Goal: Task Accomplishment & Management: Use online tool/utility

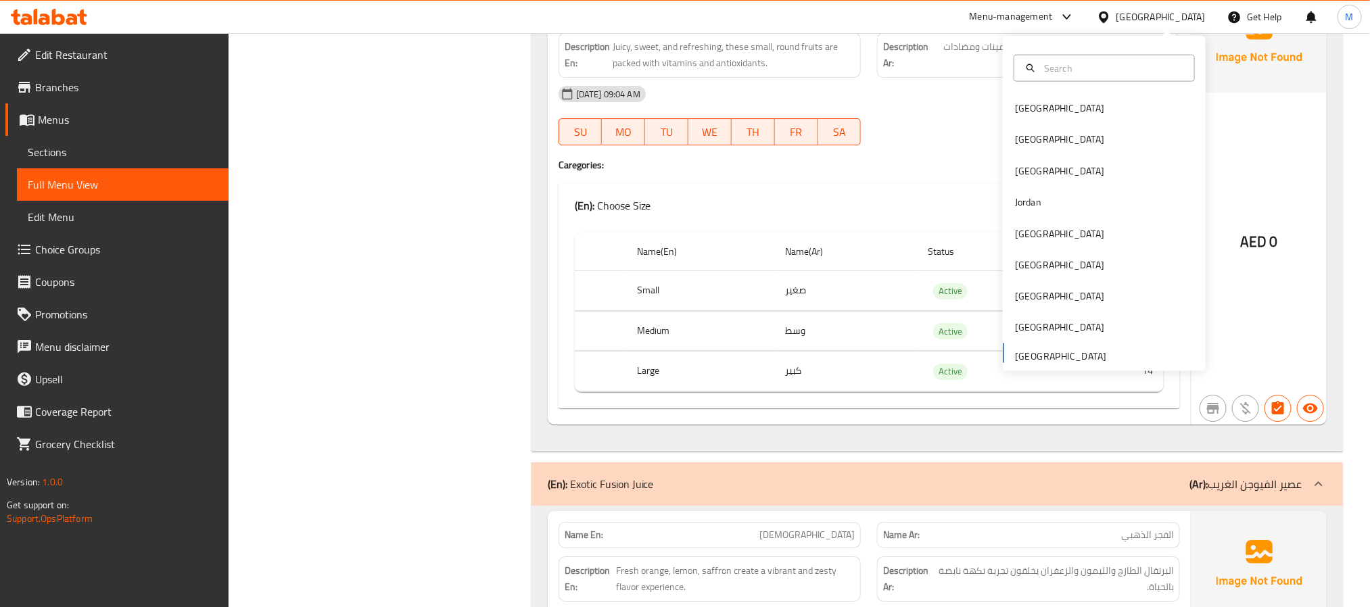
scroll to position [5171, 0]
click at [1028, 284] on div "[GEOGRAPHIC_DATA]" at bounding box center [1059, 296] width 111 height 31
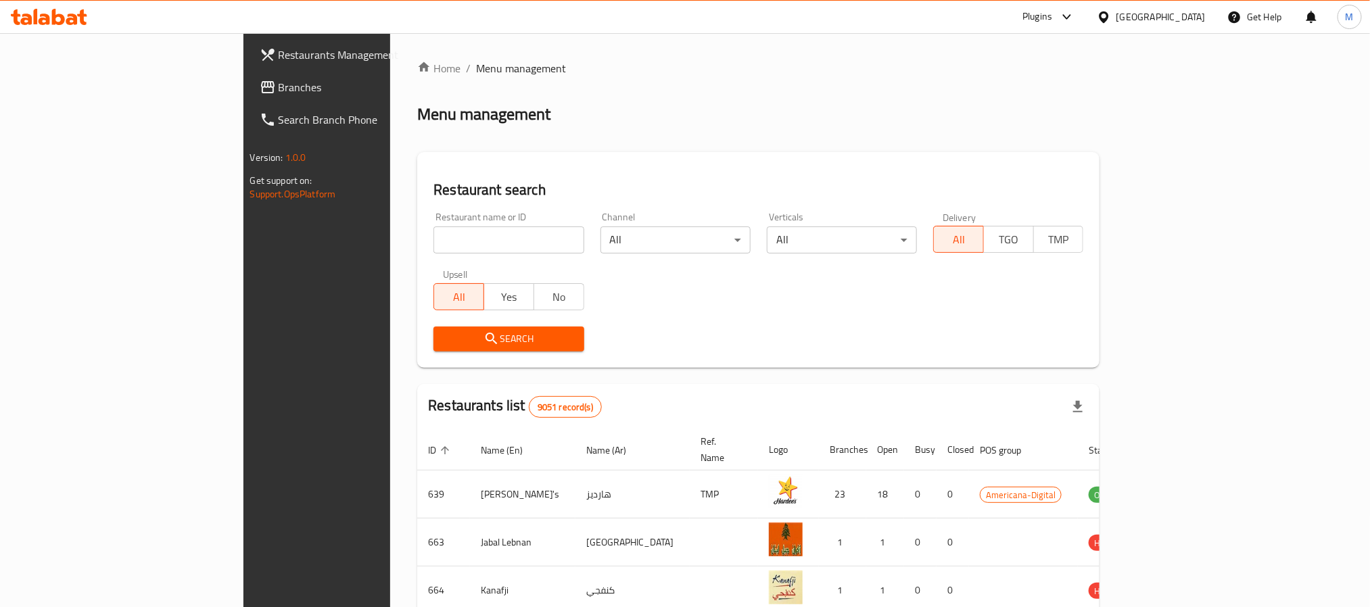
click at [249, 77] on link "Branches" at bounding box center [360, 87] width 223 height 32
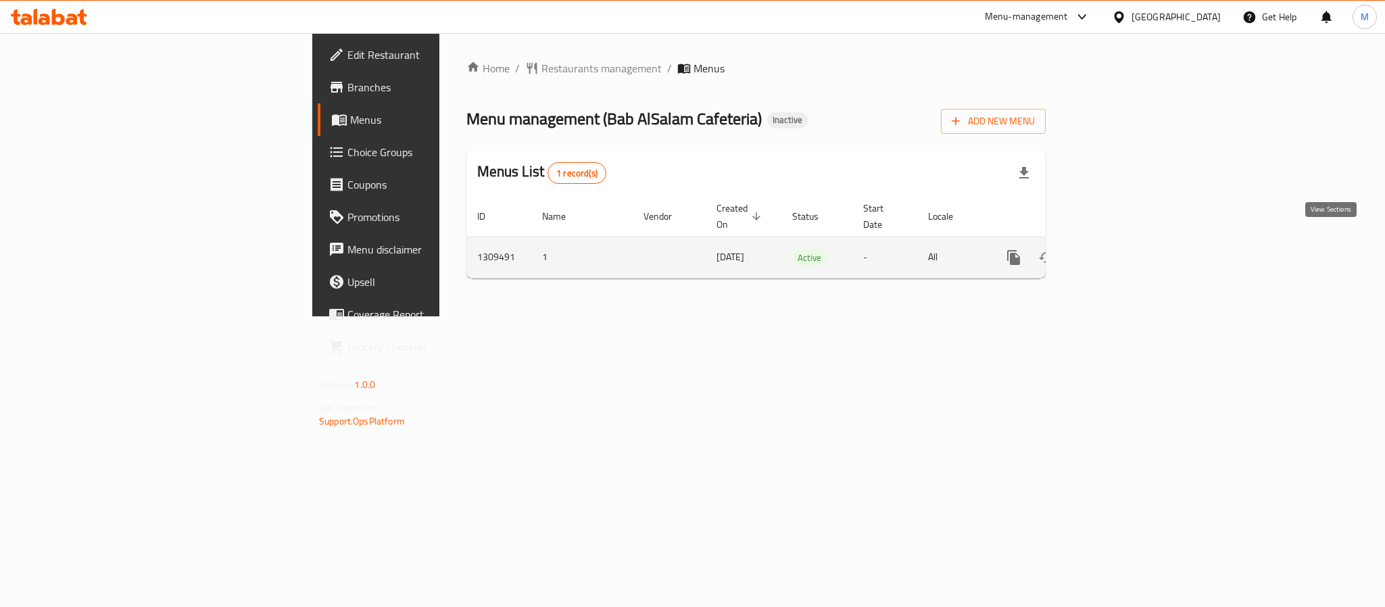
click at [1119, 249] on icon "enhanced table" at bounding box center [1111, 257] width 16 height 16
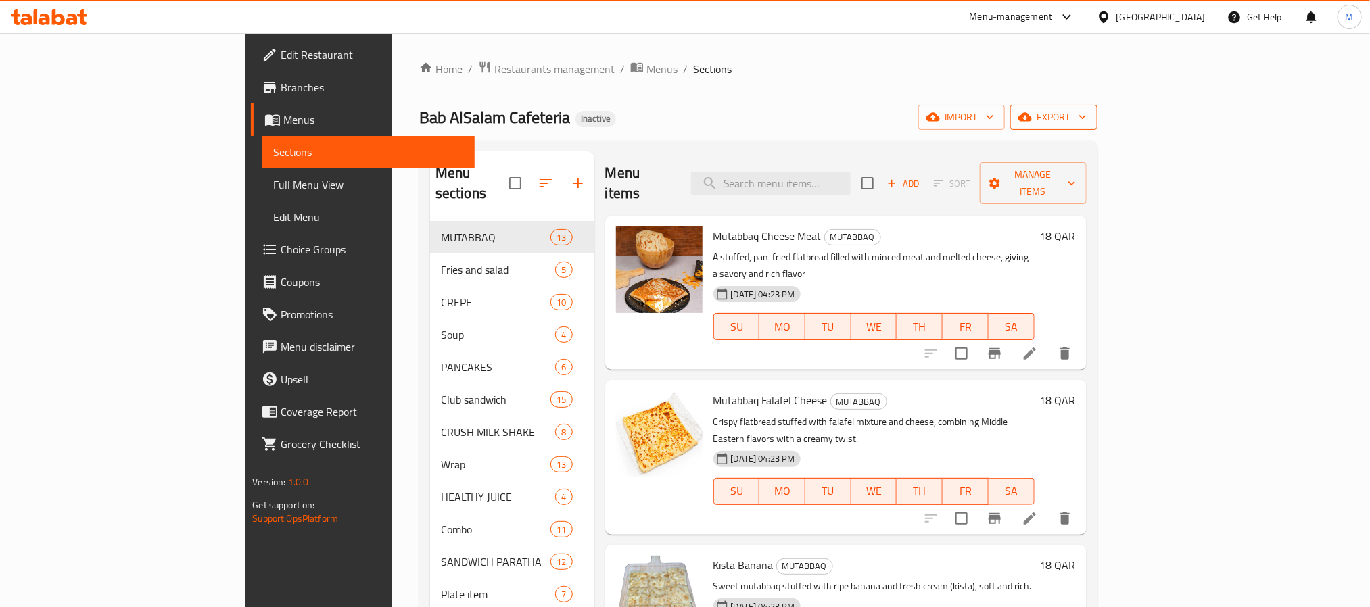
click at [1097, 126] on button "export" at bounding box center [1053, 117] width 87 height 25
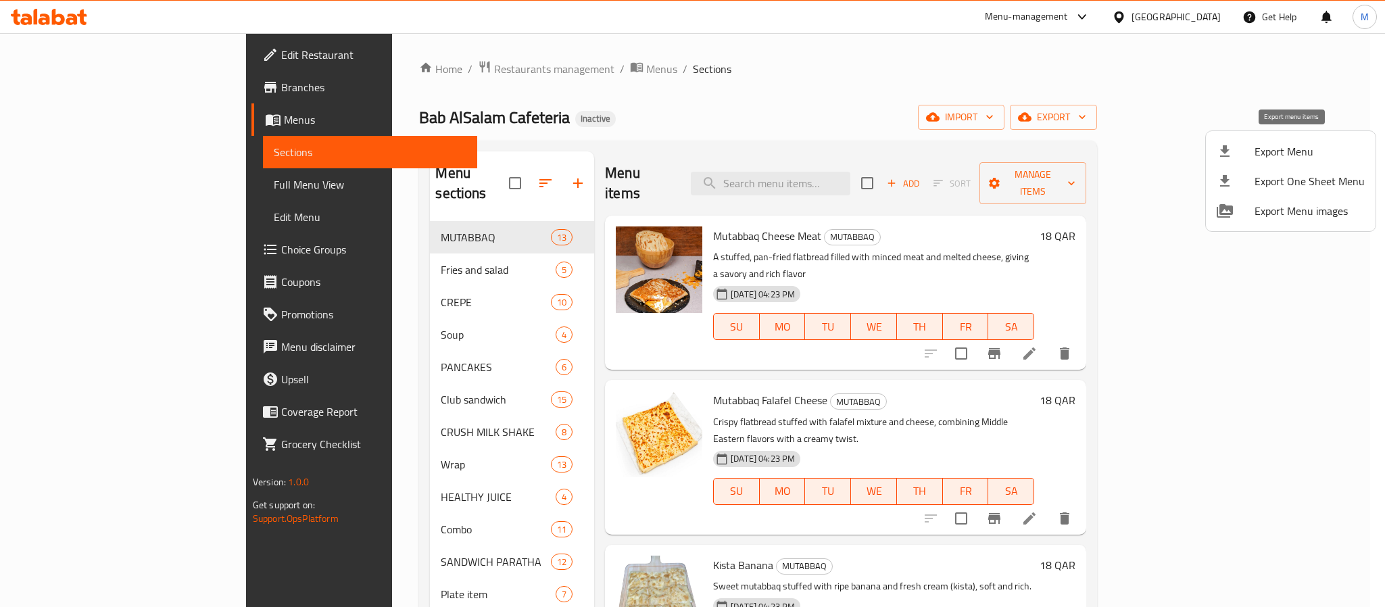
click at [1259, 156] on span "Export Menu" at bounding box center [1310, 151] width 110 height 16
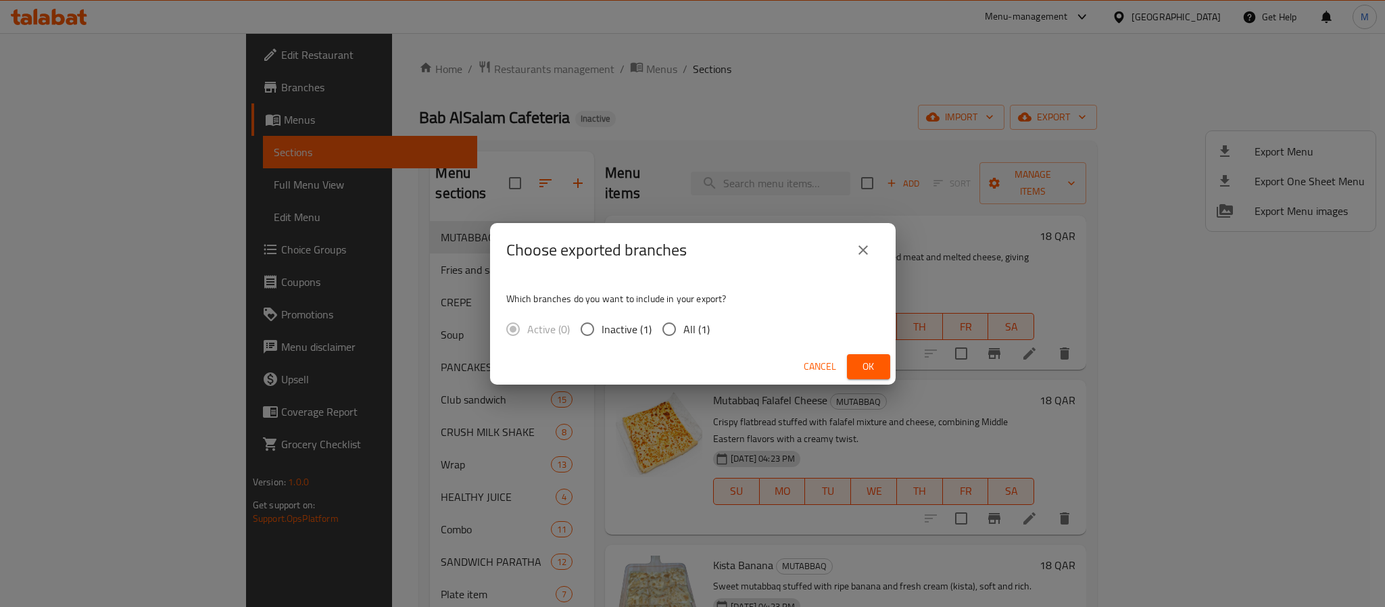
click at [688, 333] on span "All (1)" at bounding box center [696, 329] width 26 height 16
click at [683, 333] on input "All (1)" at bounding box center [669, 329] width 28 height 28
radio input "true"
click at [868, 365] on span "Ok" at bounding box center [869, 366] width 22 height 17
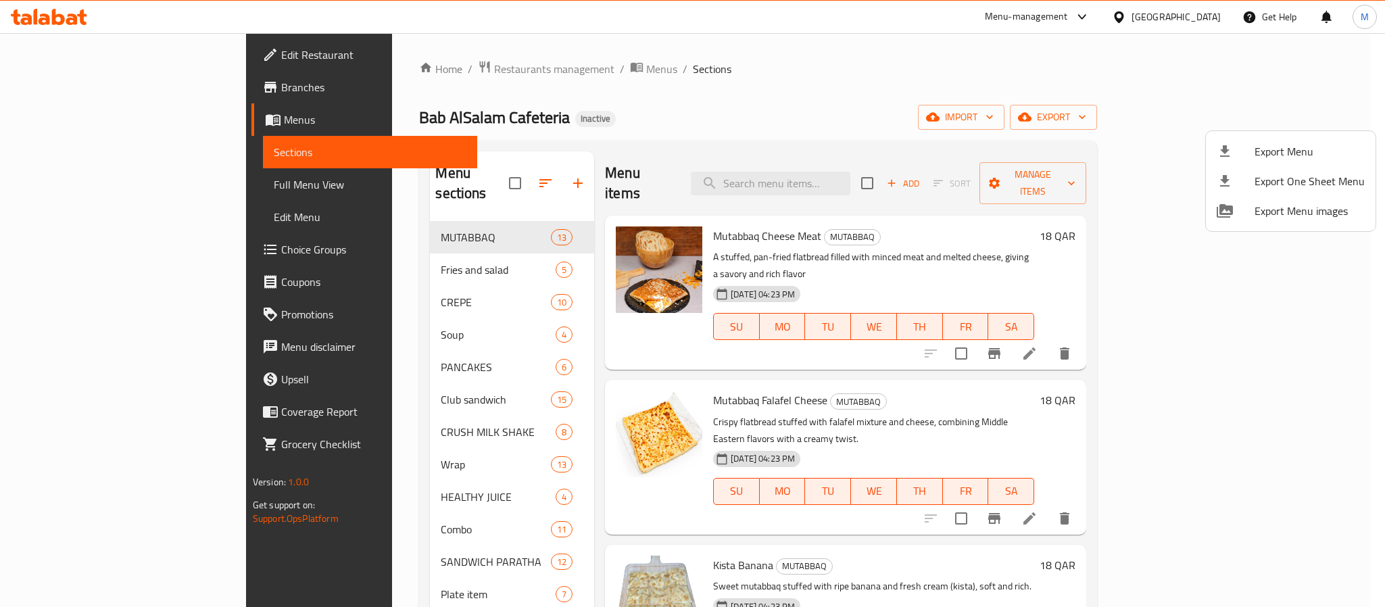
click at [1171, 15] on div at bounding box center [692, 303] width 1385 height 607
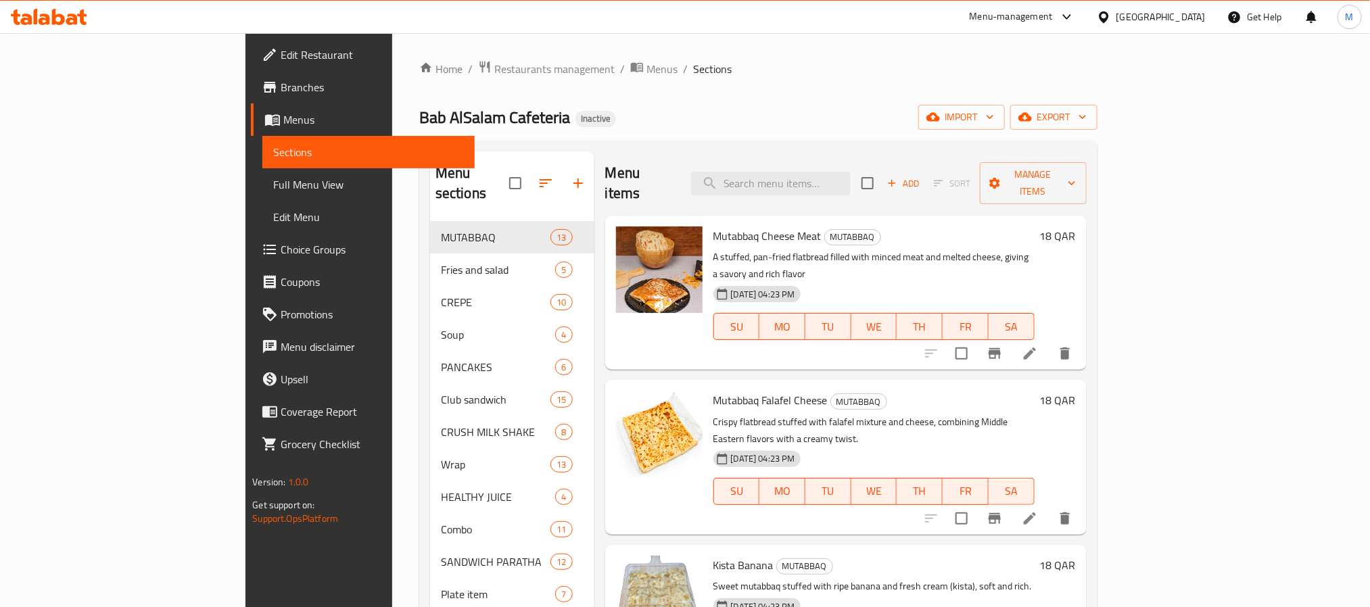
click at [1197, 14] on div "Qatar" at bounding box center [1160, 16] width 89 height 15
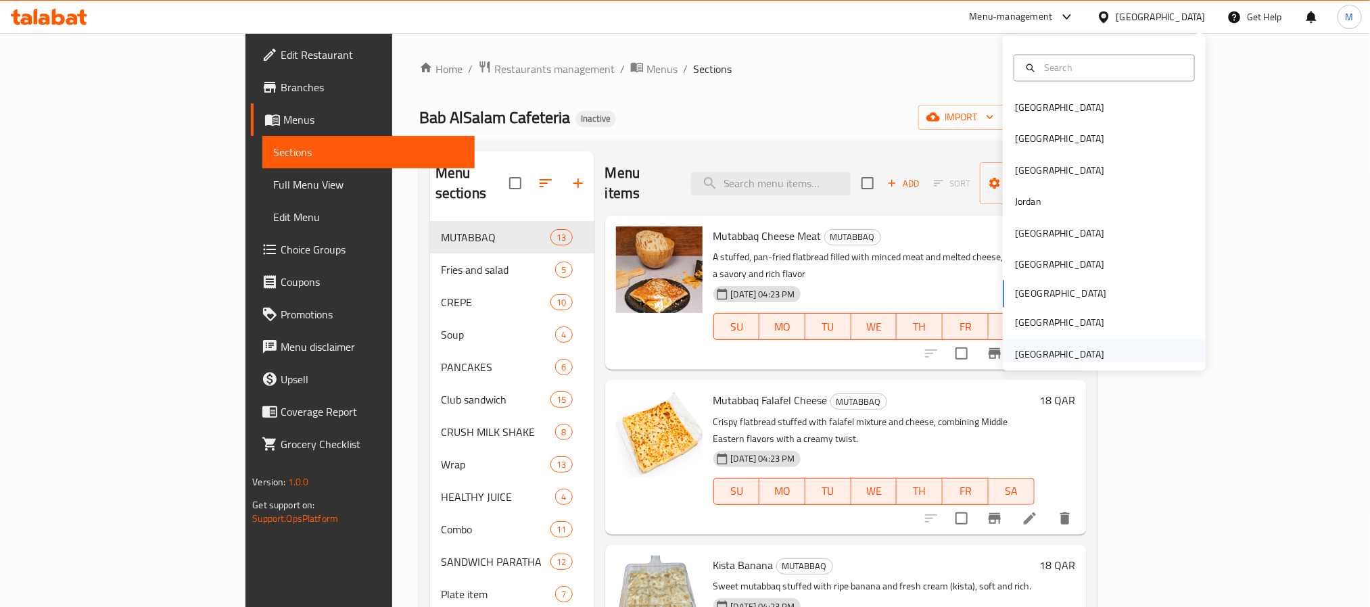
click at [1067, 351] on div "United Arab Emirates" at bounding box center [1059, 354] width 89 height 15
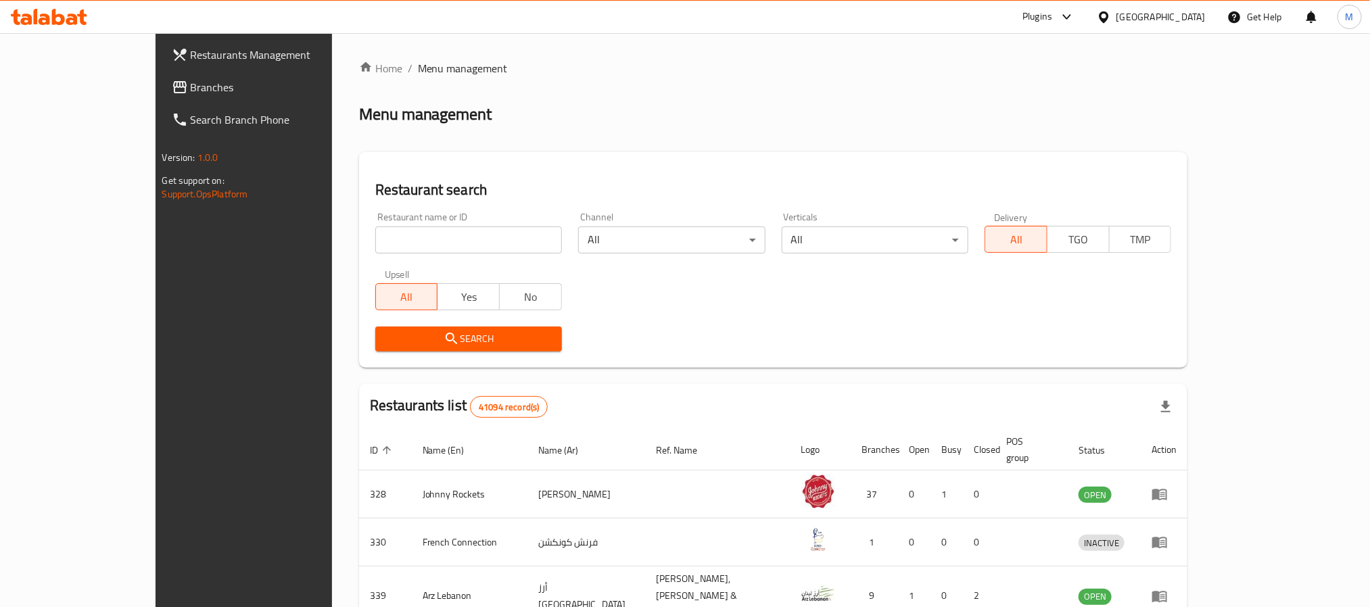
drag, startPoint x: 65, startPoint y: 80, endPoint x: 74, endPoint y: 79, distance: 8.8
click at [191, 80] on span "Branches" at bounding box center [282, 87] width 183 height 16
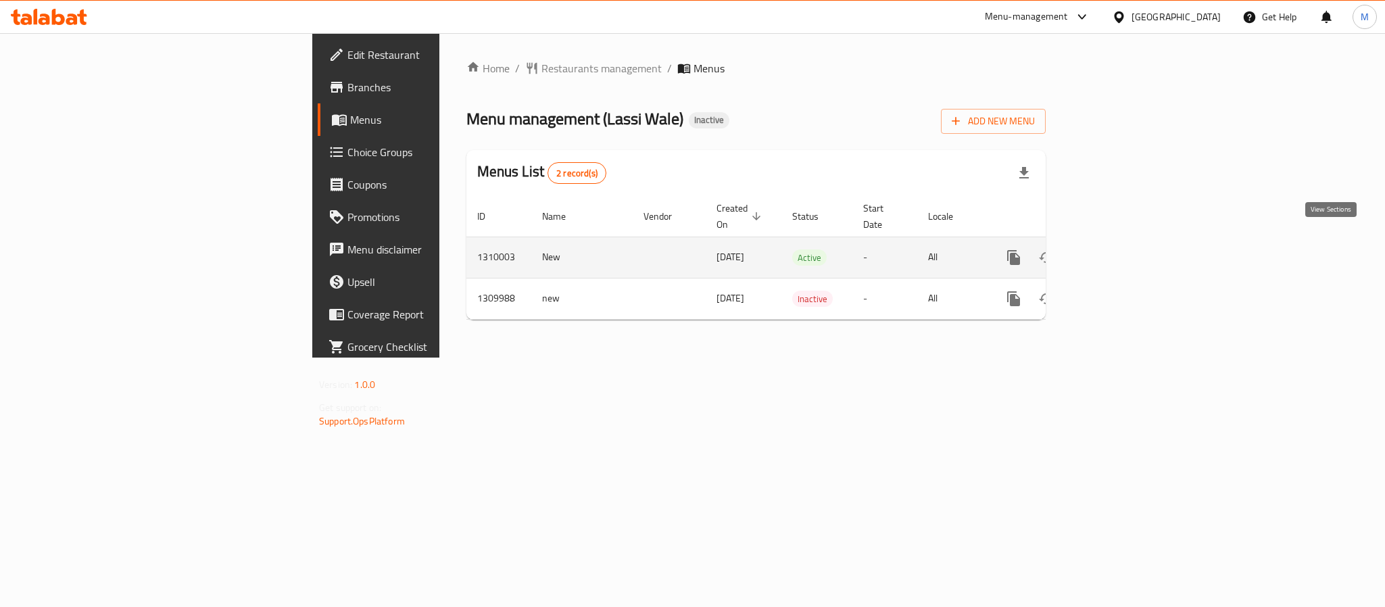
click at [1128, 248] on link "enhanced table" at bounding box center [1111, 257] width 32 height 32
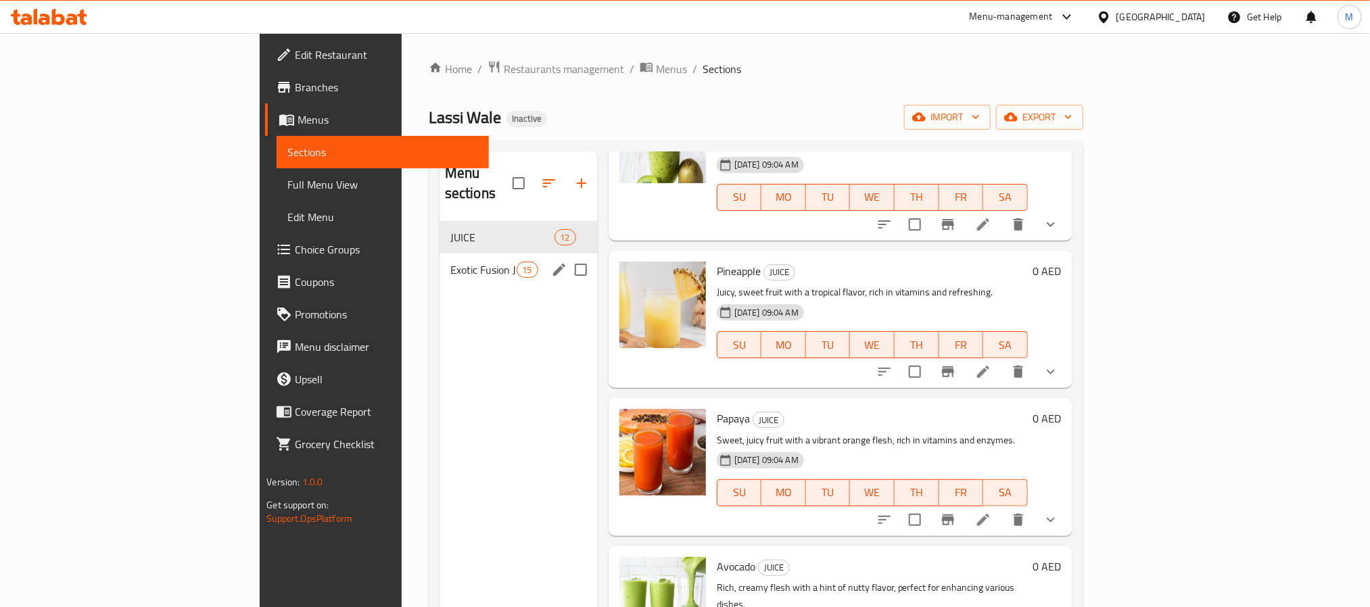
click at [439, 254] on div "Exotic Fusion Juice 15" at bounding box center [518, 270] width 158 height 32
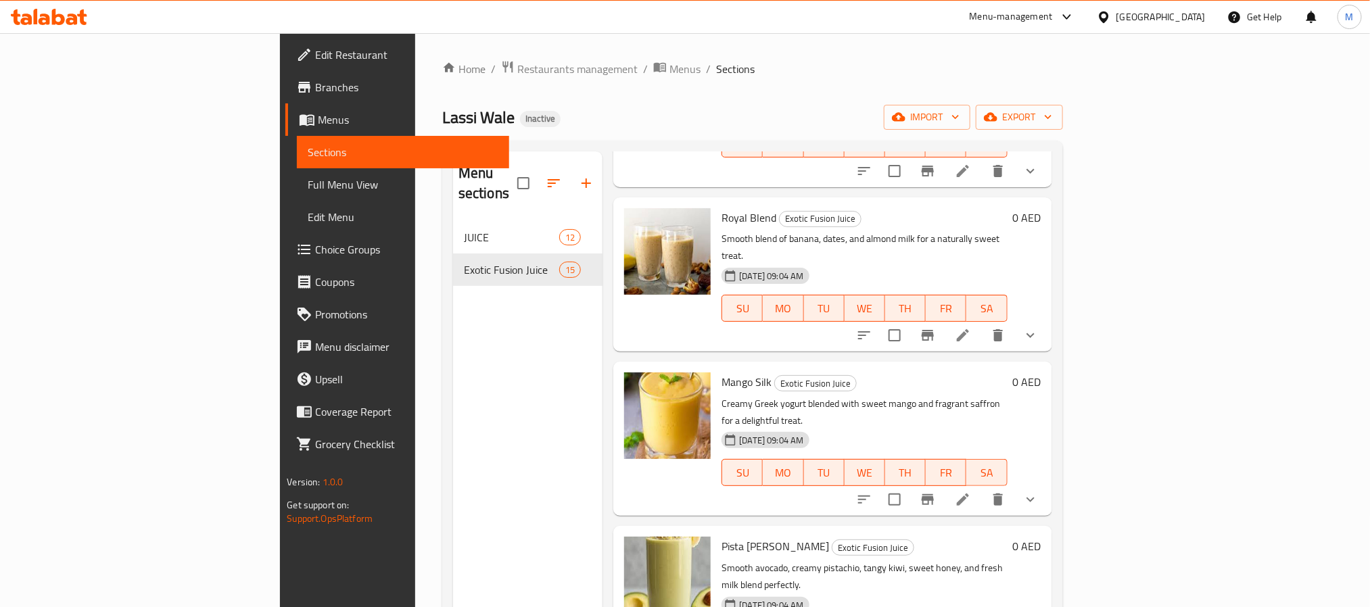
scroll to position [1641, 0]
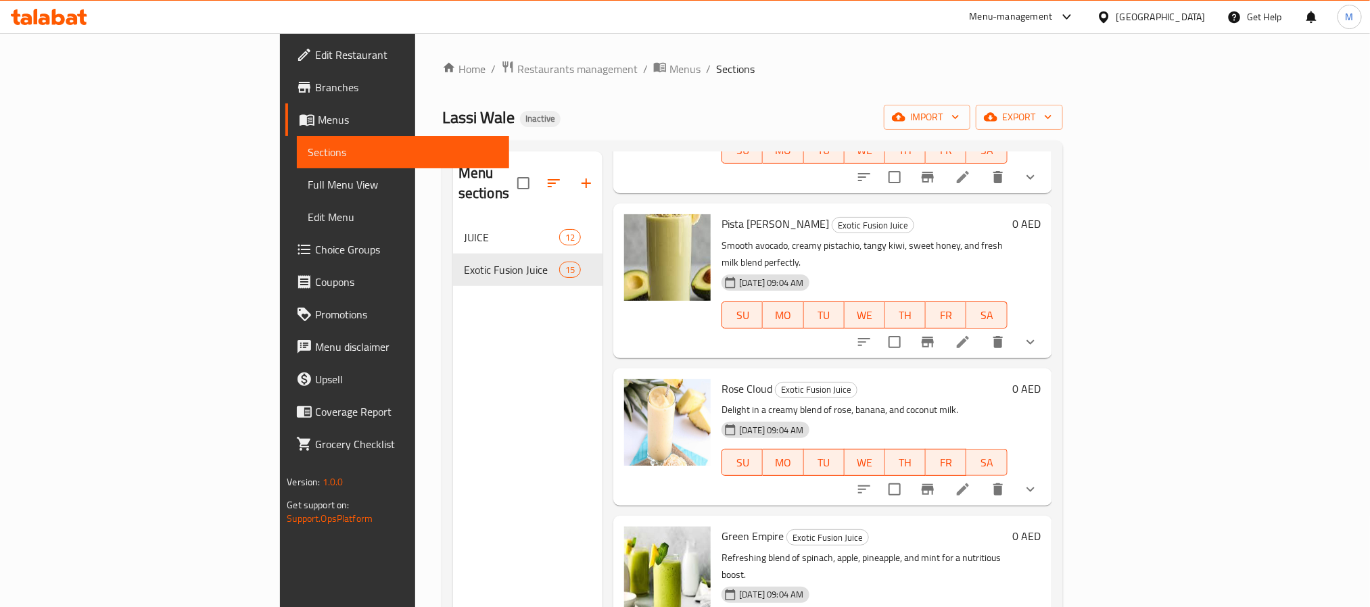
click at [1151, 18] on div "United Arab Emirates" at bounding box center [1160, 16] width 89 height 15
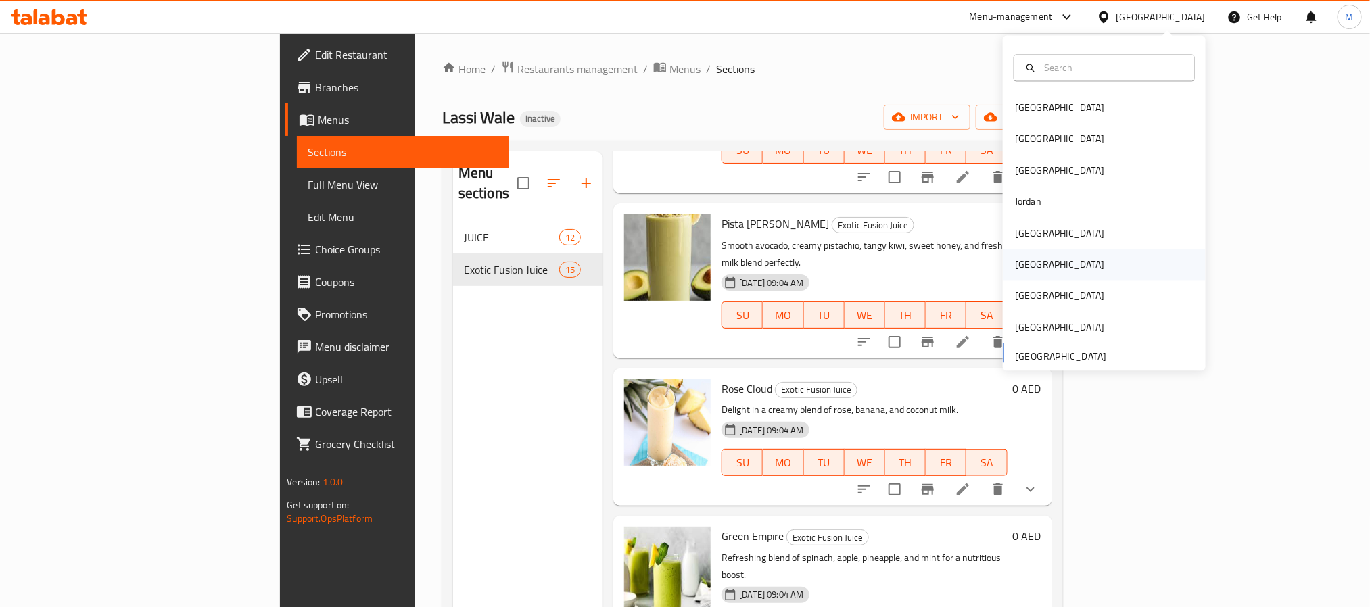
click at [1049, 260] on div "Oman" at bounding box center [1104, 264] width 203 height 31
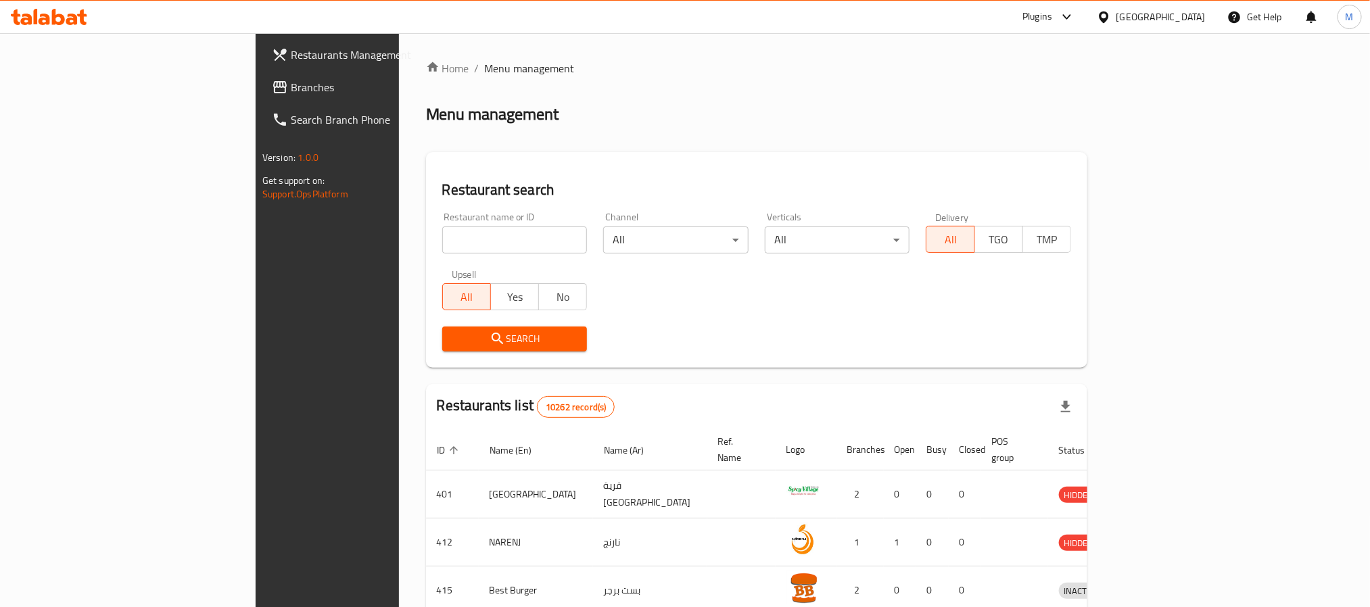
click at [291, 88] on span "Branches" at bounding box center [382, 87] width 183 height 16
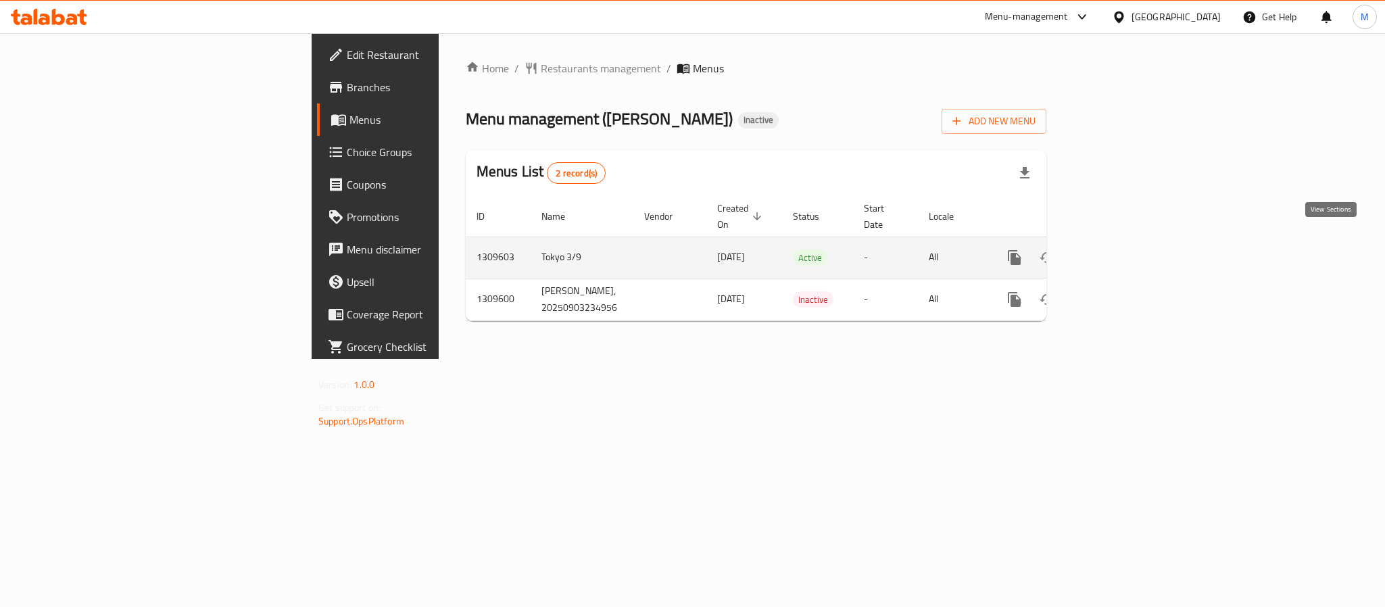
click at [1118, 251] on icon "enhanced table" at bounding box center [1112, 257] width 12 height 12
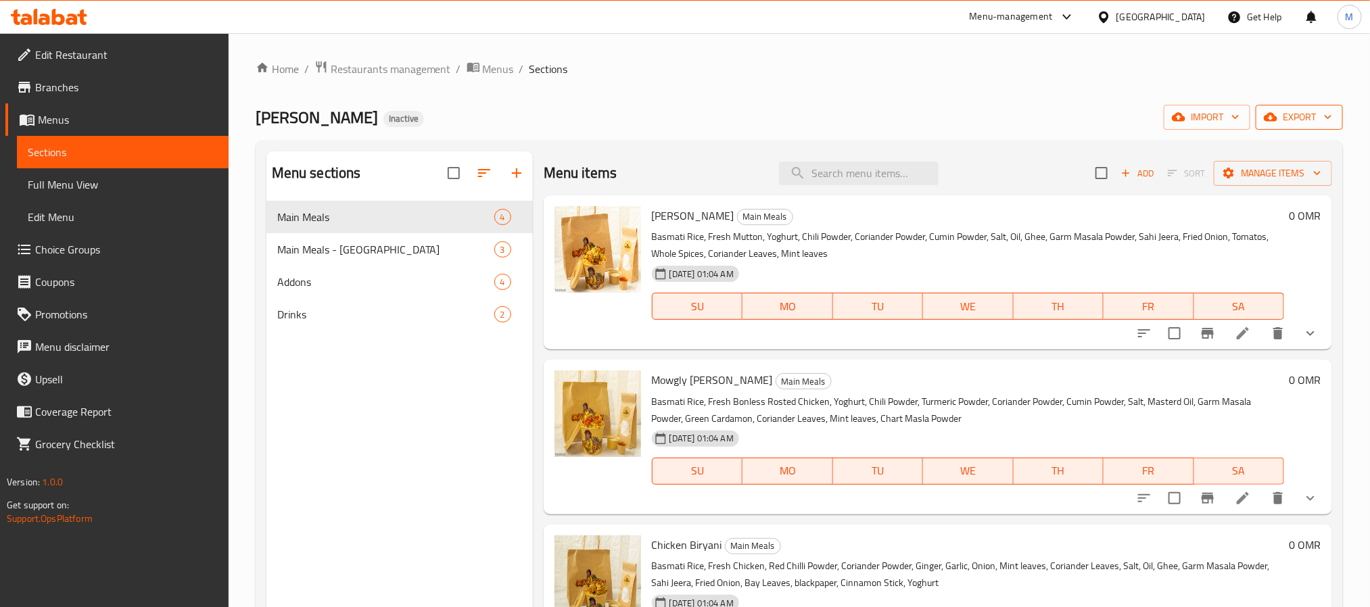
click at [1274, 112] on icon "button" at bounding box center [1270, 117] width 14 height 14
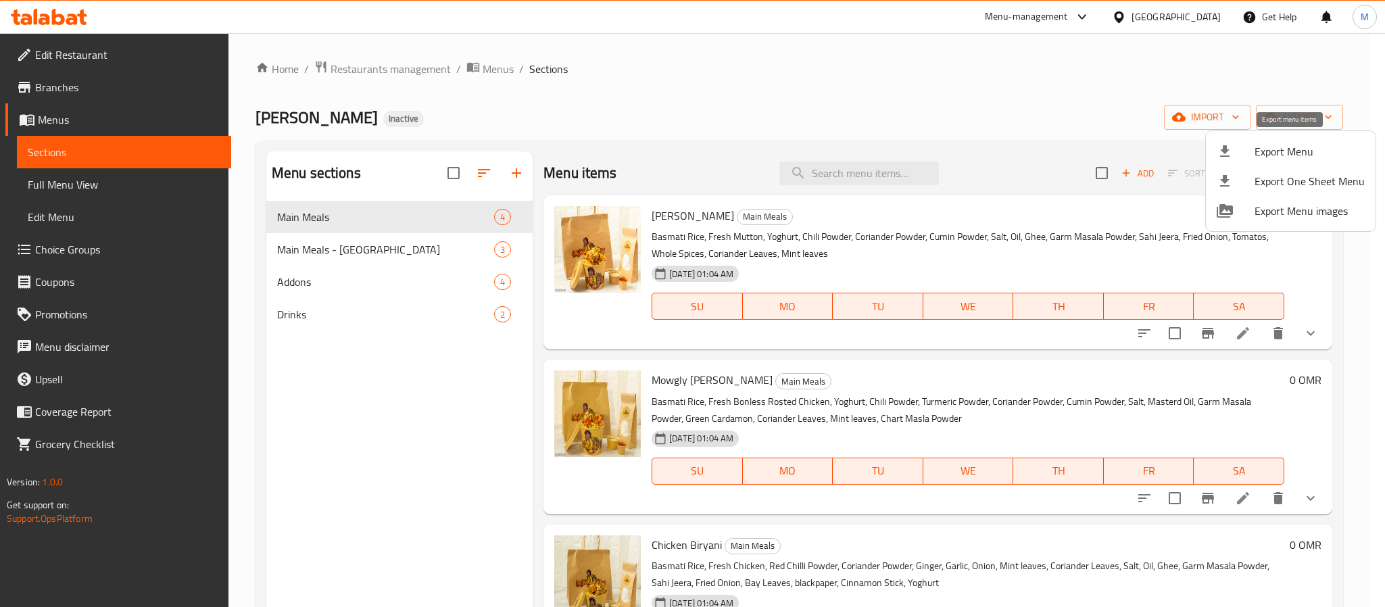
click at [1266, 149] on span "Export Menu" at bounding box center [1310, 151] width 110 height 16
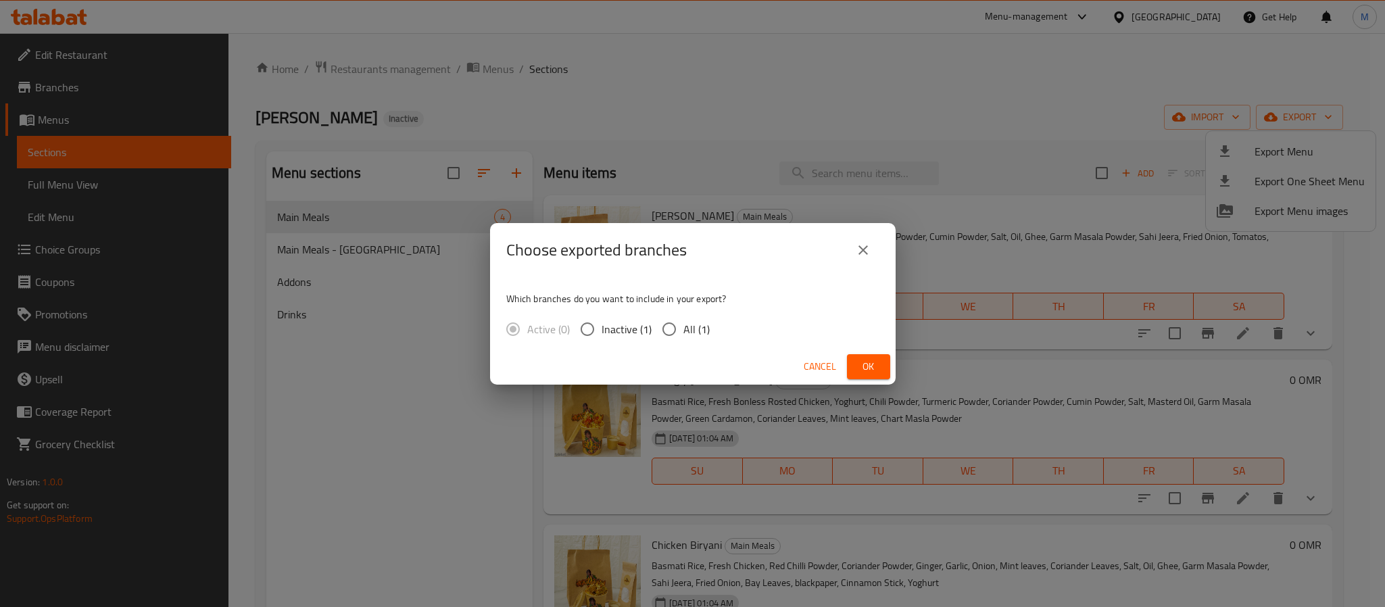
click at [704, 345] on div "Which branches do you want to include in your export? Active (0) Inactive (1) A…" at bounding box center [693, 313] width 406 height 72
click at [694, 337] on span "All (1)" at bounding box center [696, 329] width 26 height 16
click at [683, 337] on input "All (1)" at bounding box center [669, 329] width 28 height 28
radio input "true"
click at [865, 362] on span "Ok" at bounding box center [869, 366] width 22 height 17
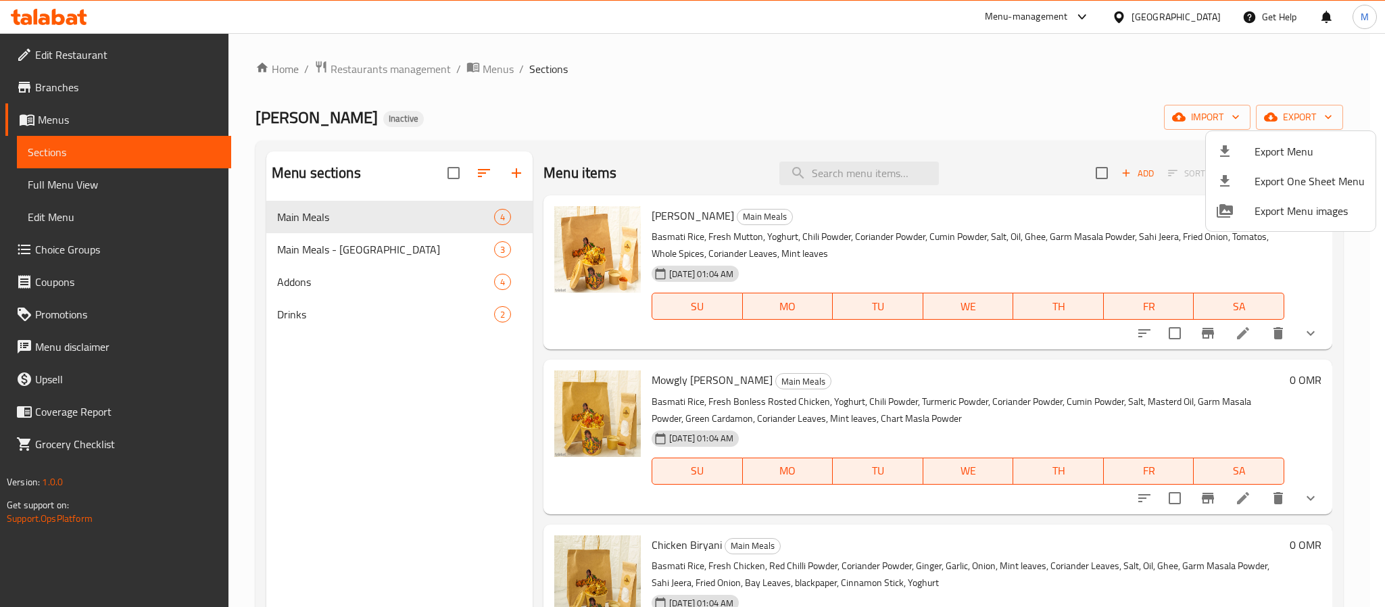
click at [408, 313] on div at bounding box center [692, 303] width 1385 height 607
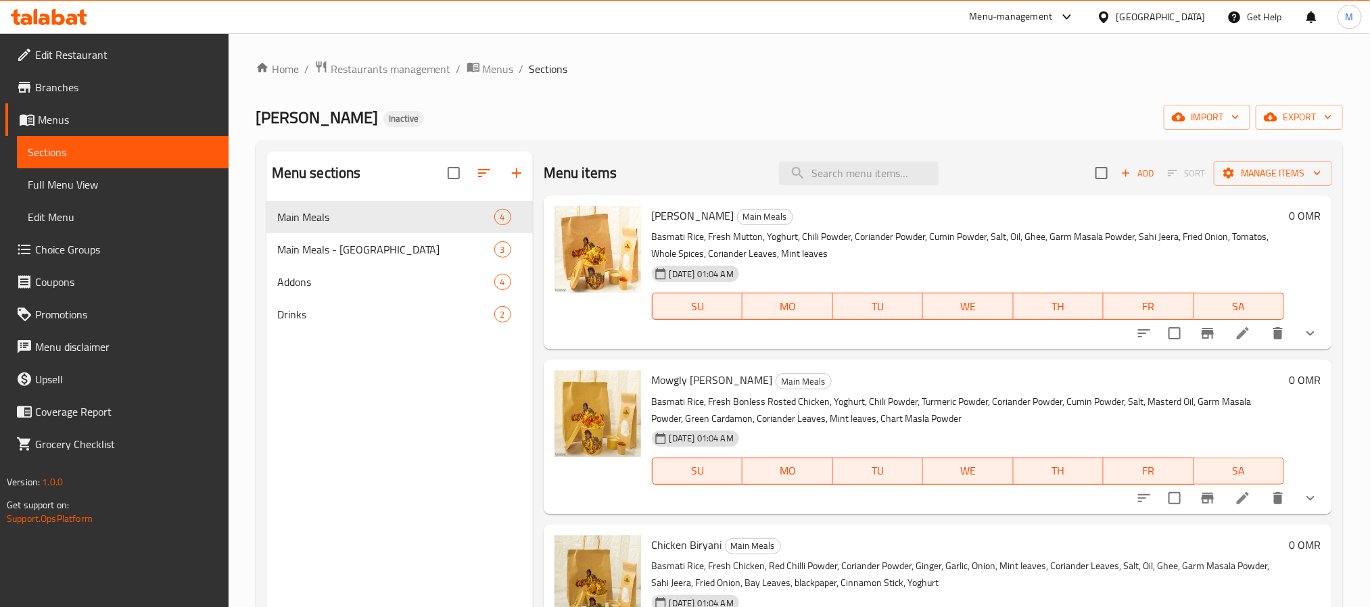
click at [408, 313] on span "Drinks" at bounding box center [385, 314] width 217 height 16
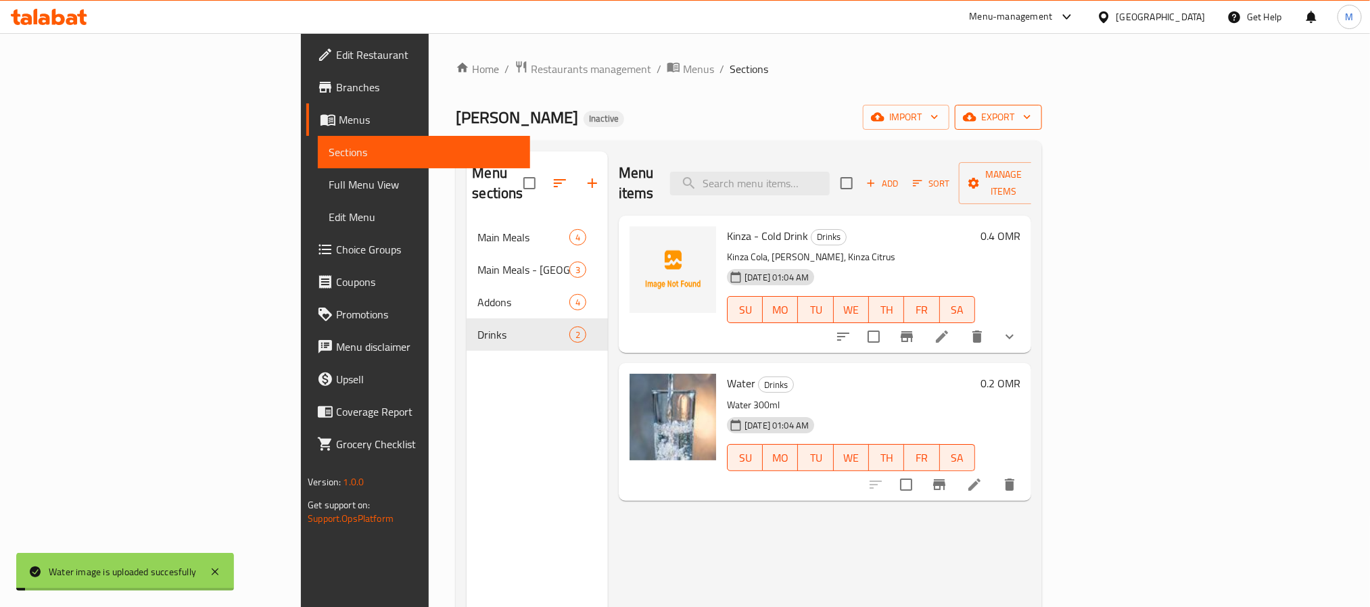
click at [1031, 118] on span "export" at bounding box center [998, 117] width 66 height 17
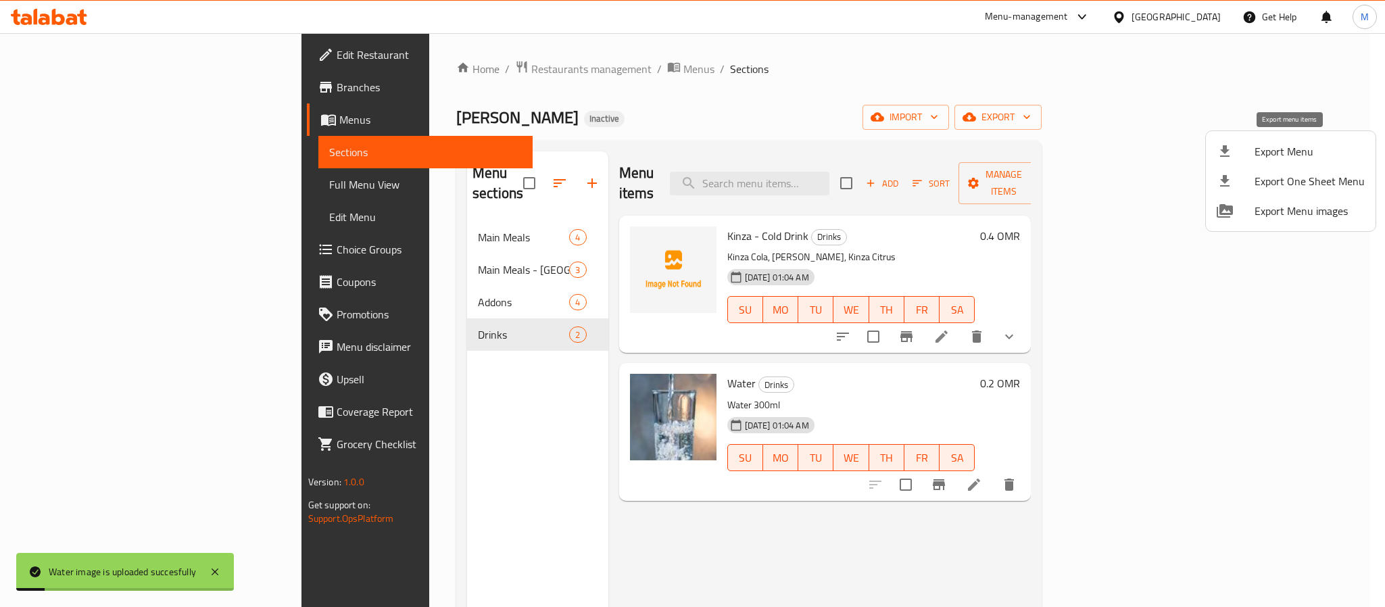
click at [1293, 157] on span "Export Menu" at bounding box center [1310, 151] width 110 height 16
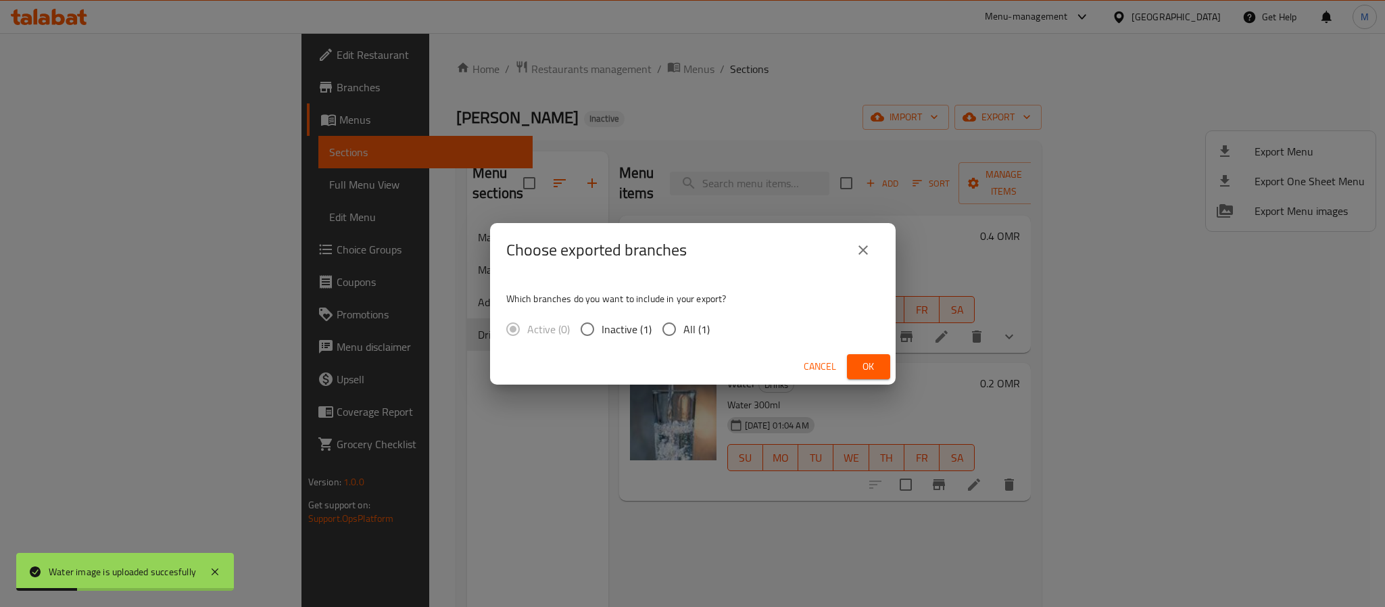
click at [704, 337] on span "All (1)" at bounding box center [696, 329] width 26 height 16
click at [683, 337] on input "All (1)" at bounding box center [669, 329] width 28 height 28
radio input "true"
click at [868, 369] on span "Ok" at bounding box center [869, 366] width 22 height 17
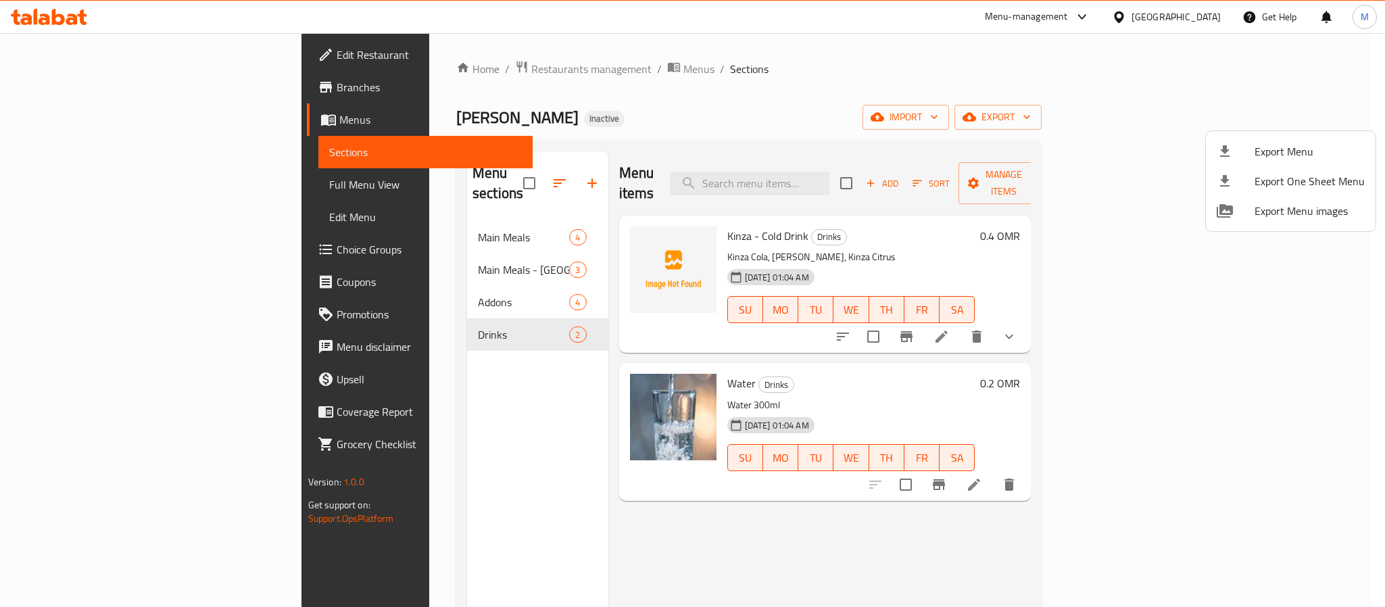
click at [1188, 26] on div at bounding box center [692, 303] width 1385 height 607
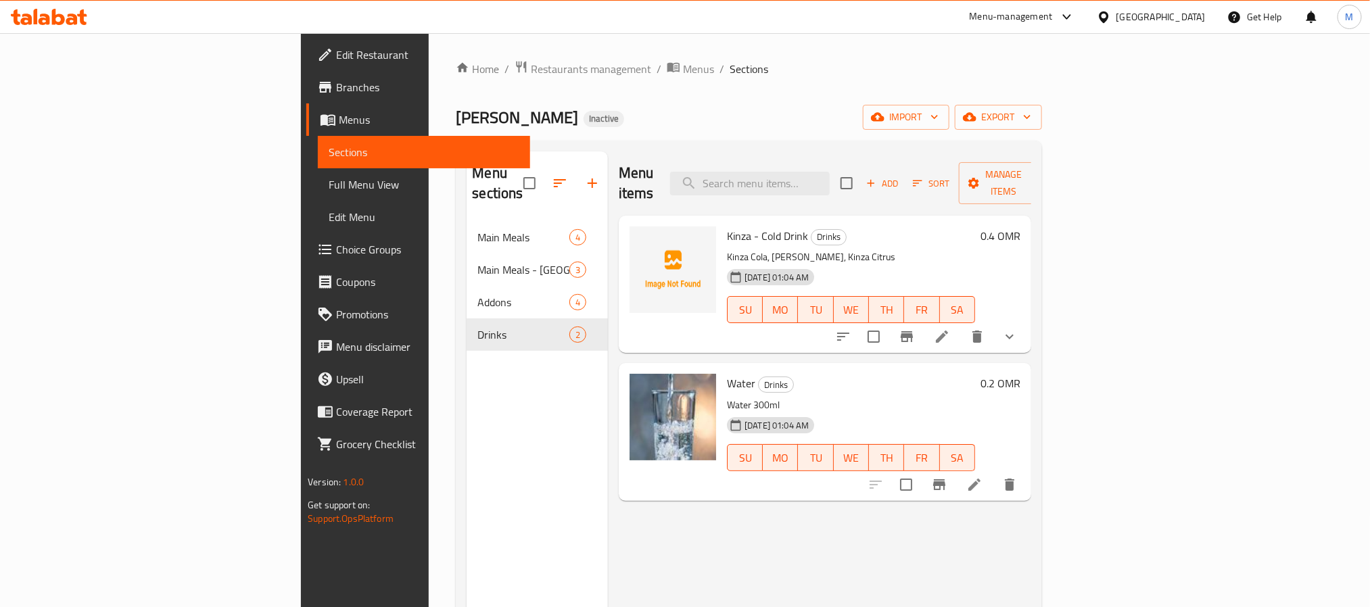
click at [1197, 20] on div "Oman" at bounding box center [1160, 16] width 89 height 15
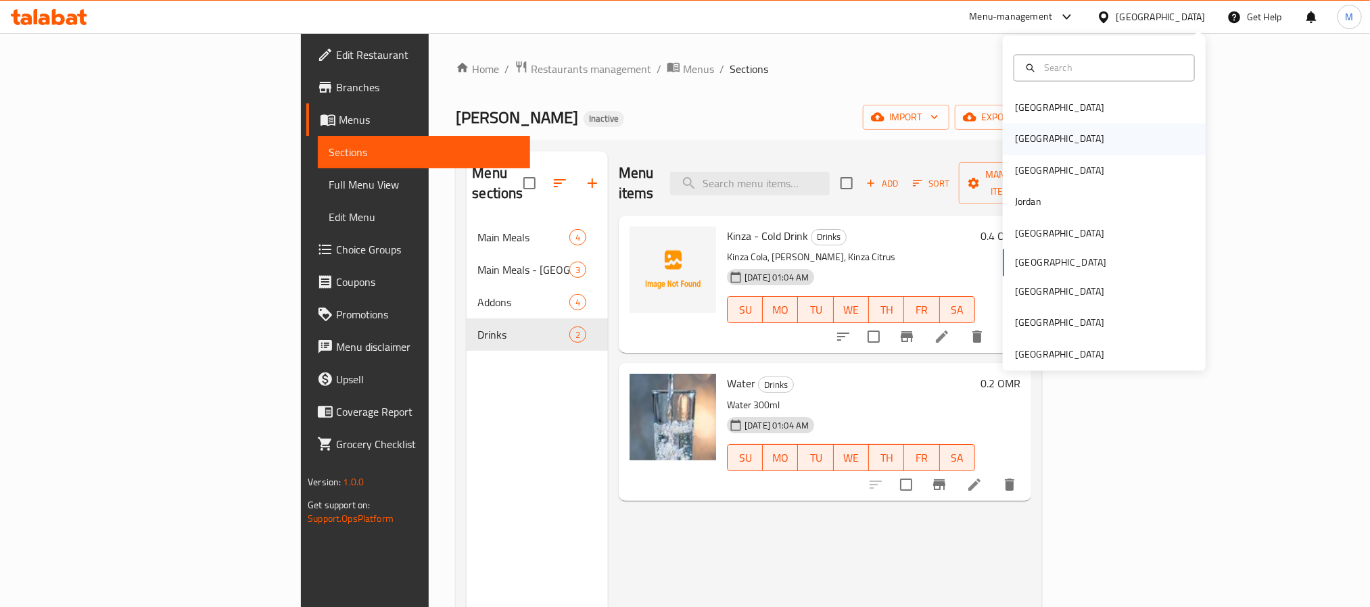
click at [1090, 148] on div "[GEOGRAPHIC_DATA]" at bounding box center [1104, 139] width 203 height 31
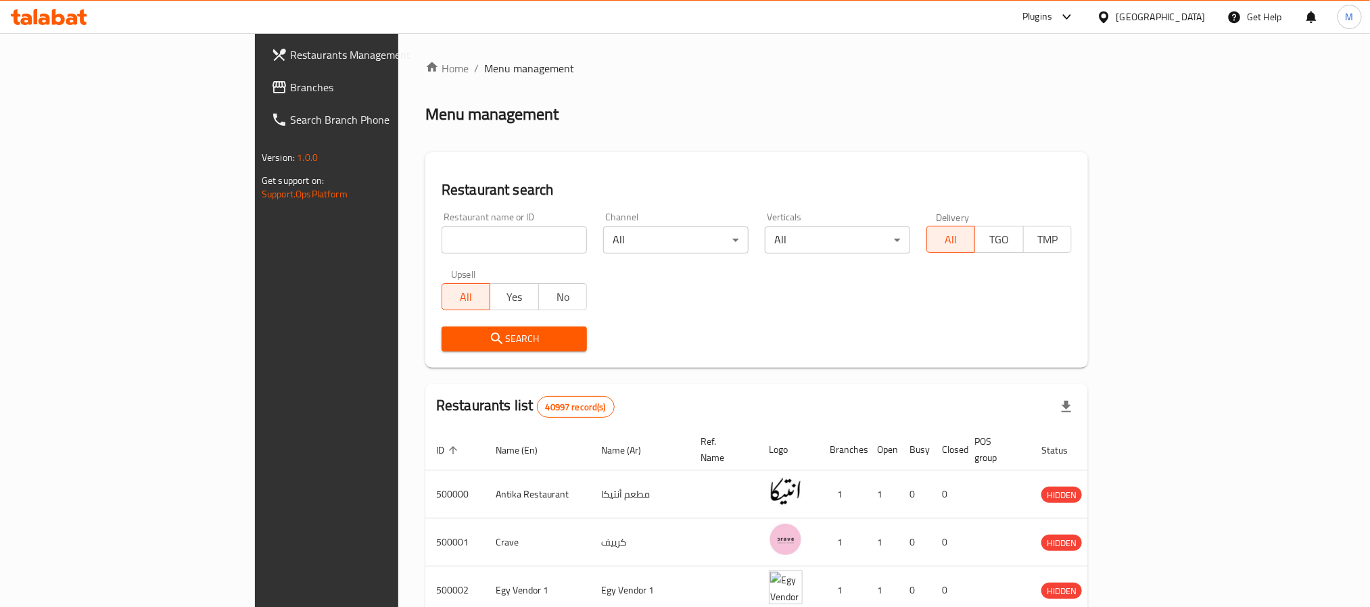
click at [260, 95] on link "Branches" at bounding box center [371, 87] width 223 height 32
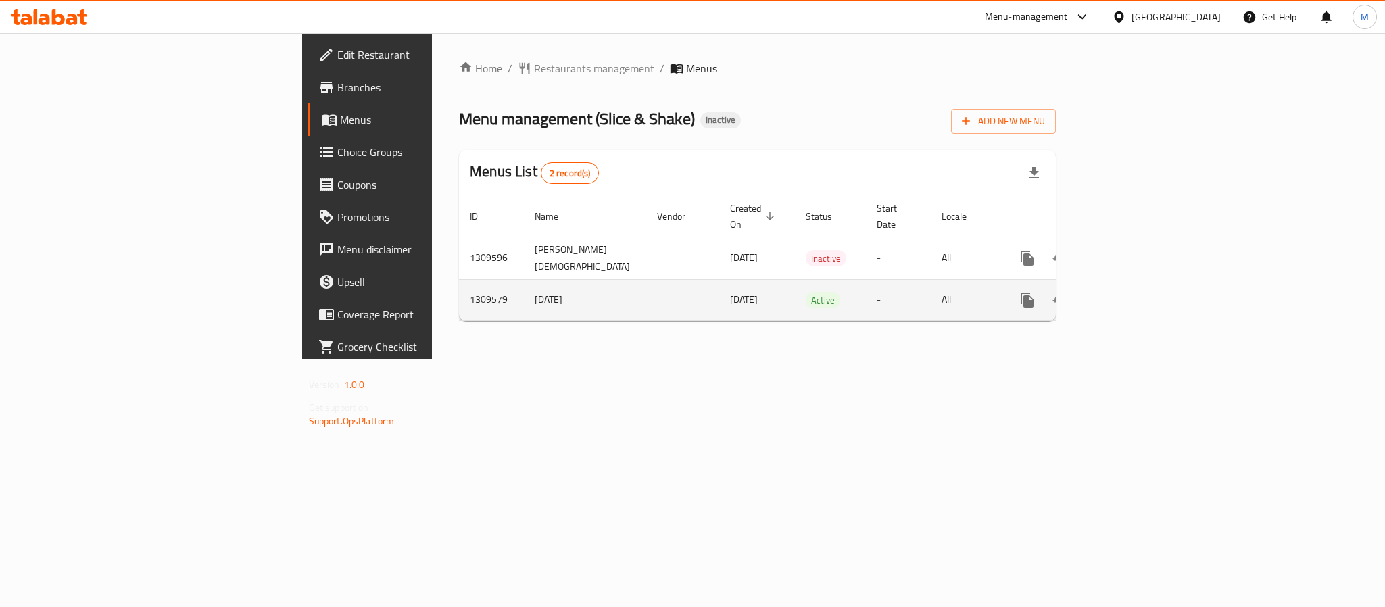
click at [1133, 292] on icon "enhanced table" at bounding box center [1125, 300] width 16 height 16
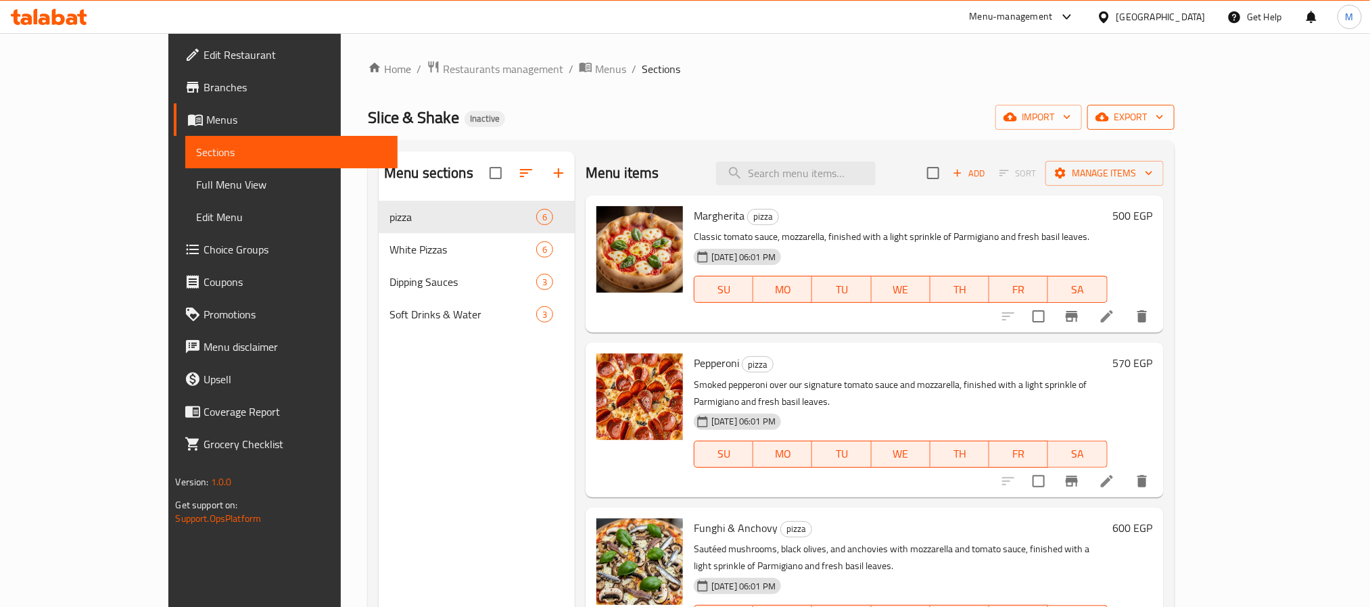
click at [1166, 112] on icon "button" at bounding box center [1160, 117] width 14 height 14
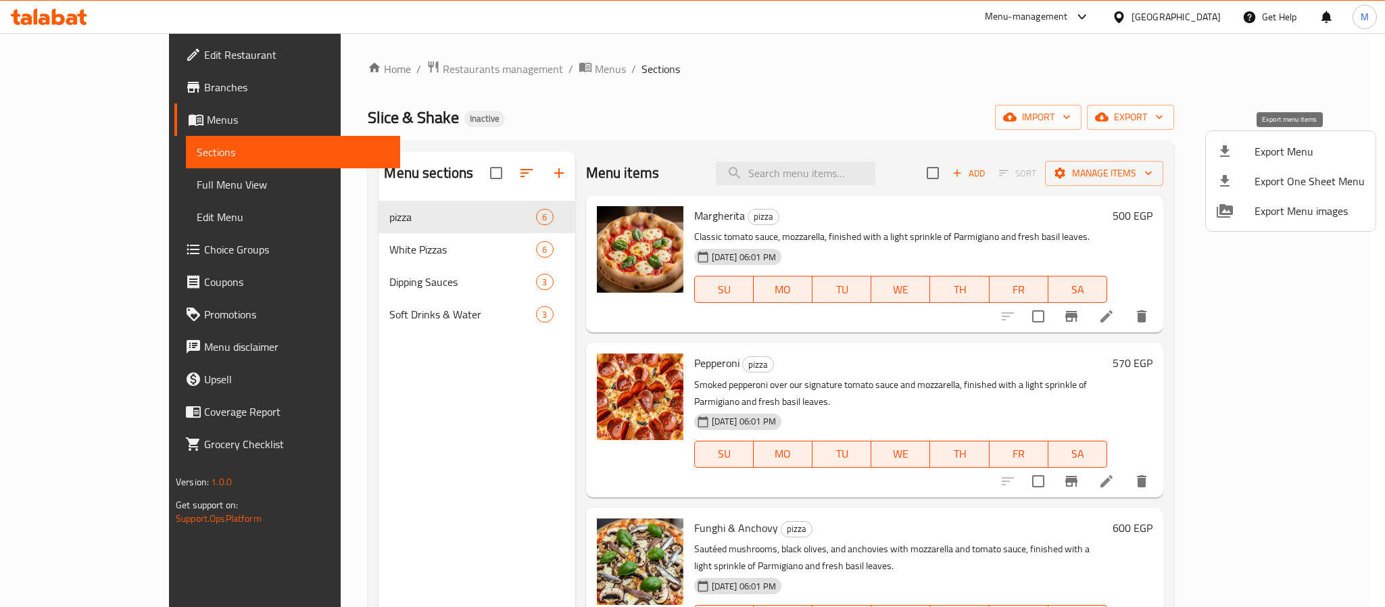
click at [1280, 155] on span "Export Menu" at bounding box center [1310, 151] width 110 height 16
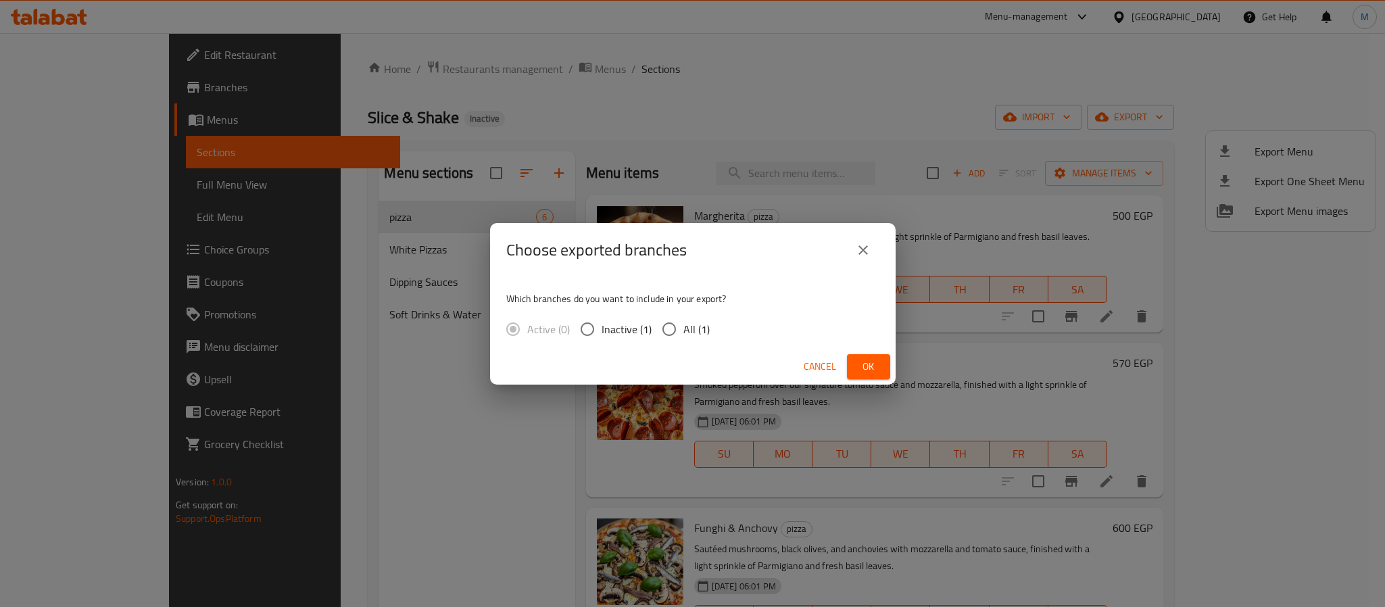
click at [690, 337] on span "All (1)" at bounding box center [696, 329] width 26 height 16
click at [683, 337] on input "All (1)" at bounding box center [669, 329] width 28 height 28
radio input "true"
click at [870, 370] on span "Ok" at bounding box center [869, 366] width 22 height 17
